Goal: Task Accomplishment & Management: Use online tool/utility

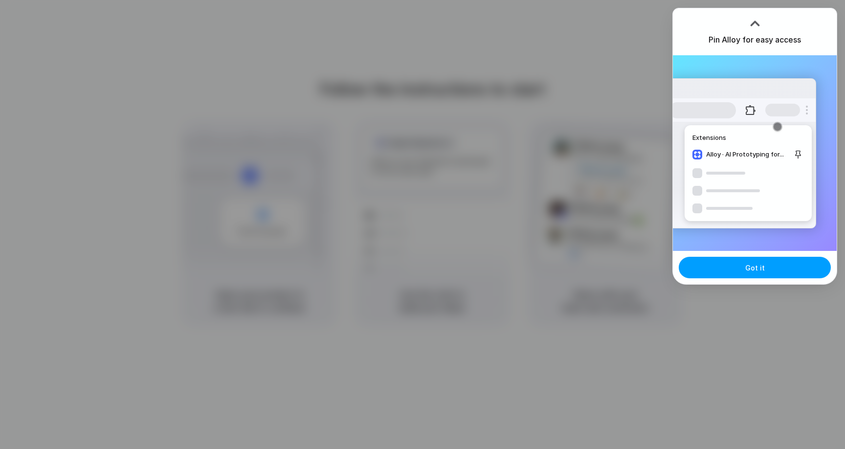
click at [720, 260] on button "Got it" at bounding box center [754, 268] width 152 height 22
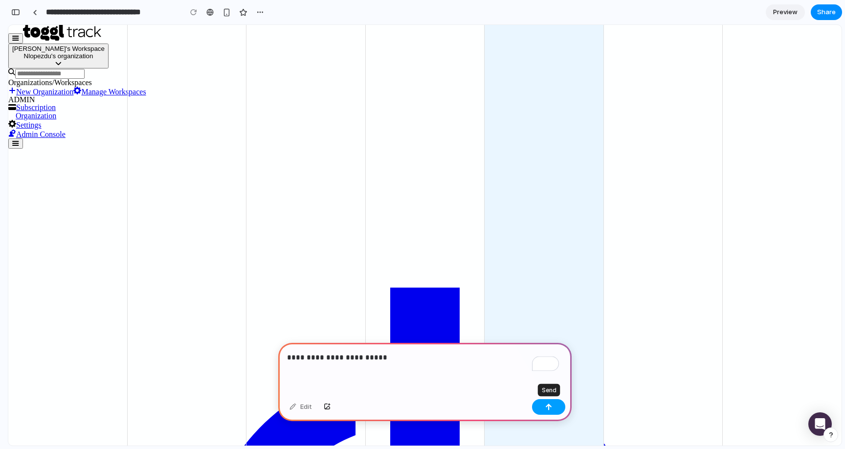
click at [547, 408] on div "button" at bounding box center [548, 406] width 7 height 7
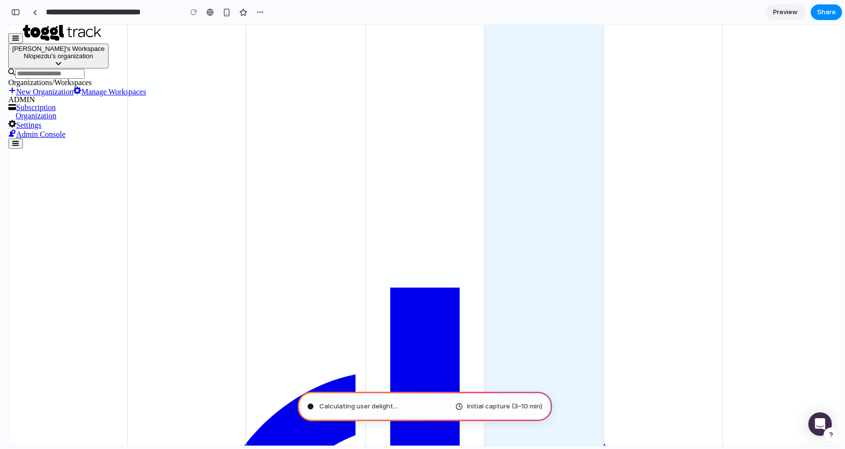
type input "**********"
